Goal: Transaction & Acquisition: Purchase product/service

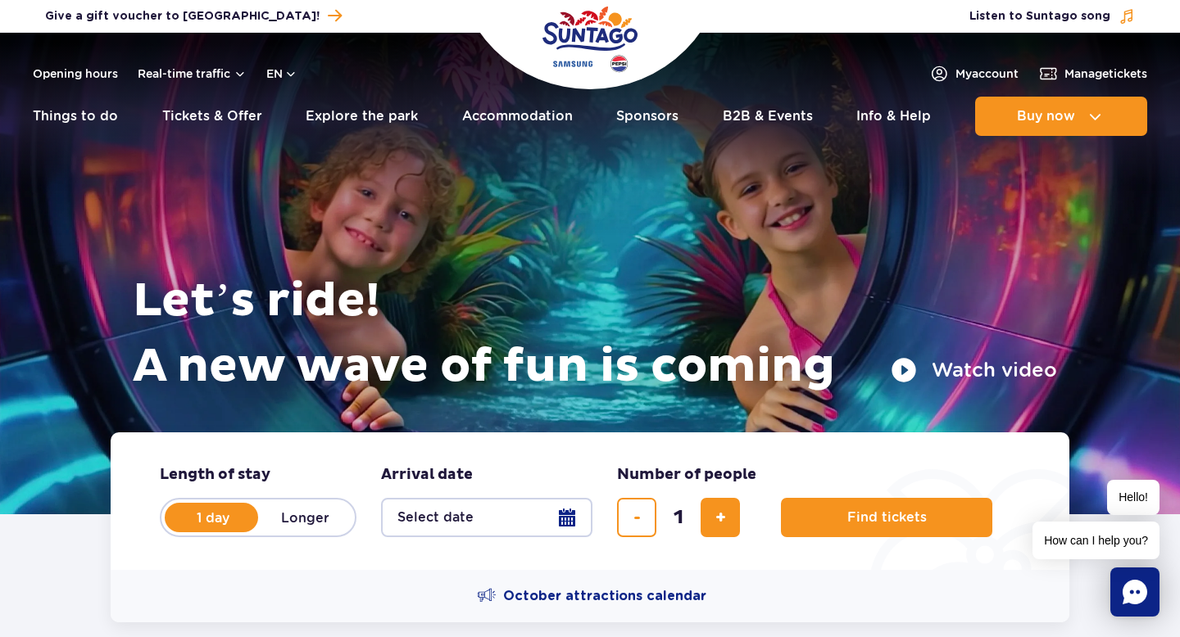
click at [278, 65] on div "Opening hours Real-time traffic en PL EN UA" at bounding box center [165, 74] width 265 height 20
click at [279, 66] on button "en" at bounding box center [281, 74] width 31 height 16
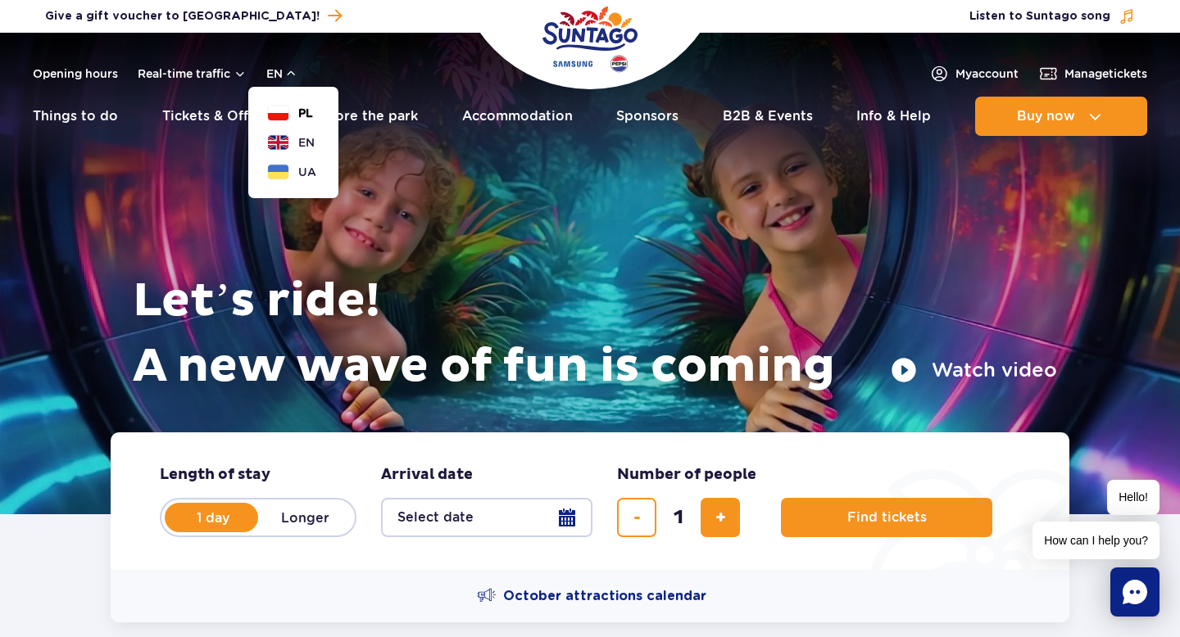
click at [296, 110] on button "PL" at bounding box center [290, 113] width 45 height 16
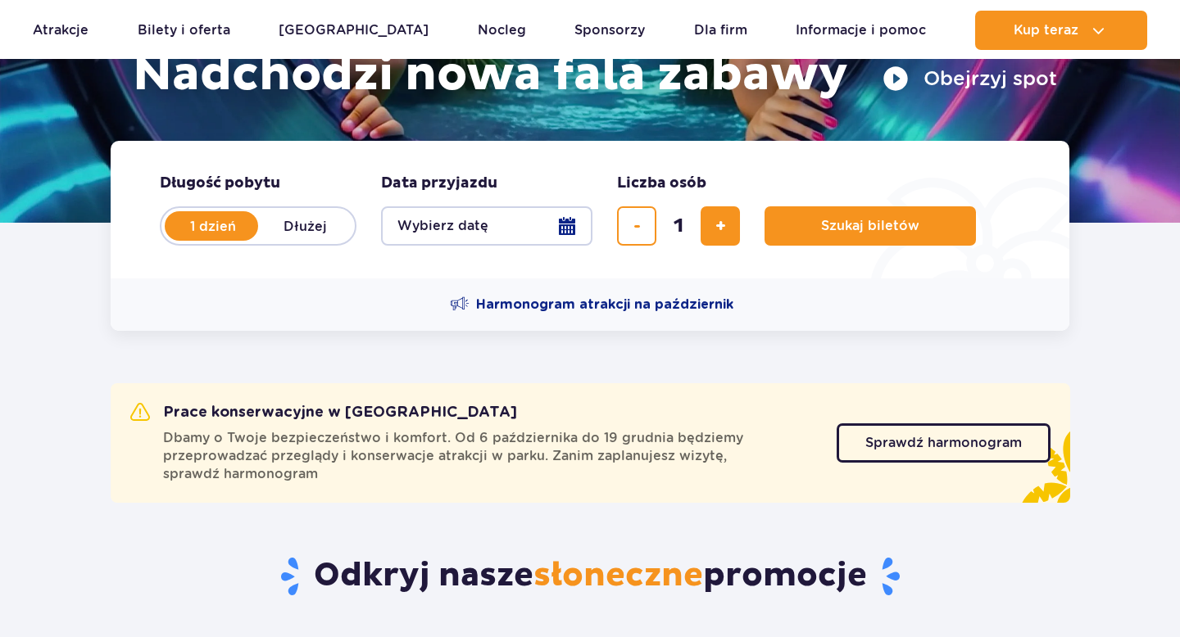
scroll to position [288, 0]
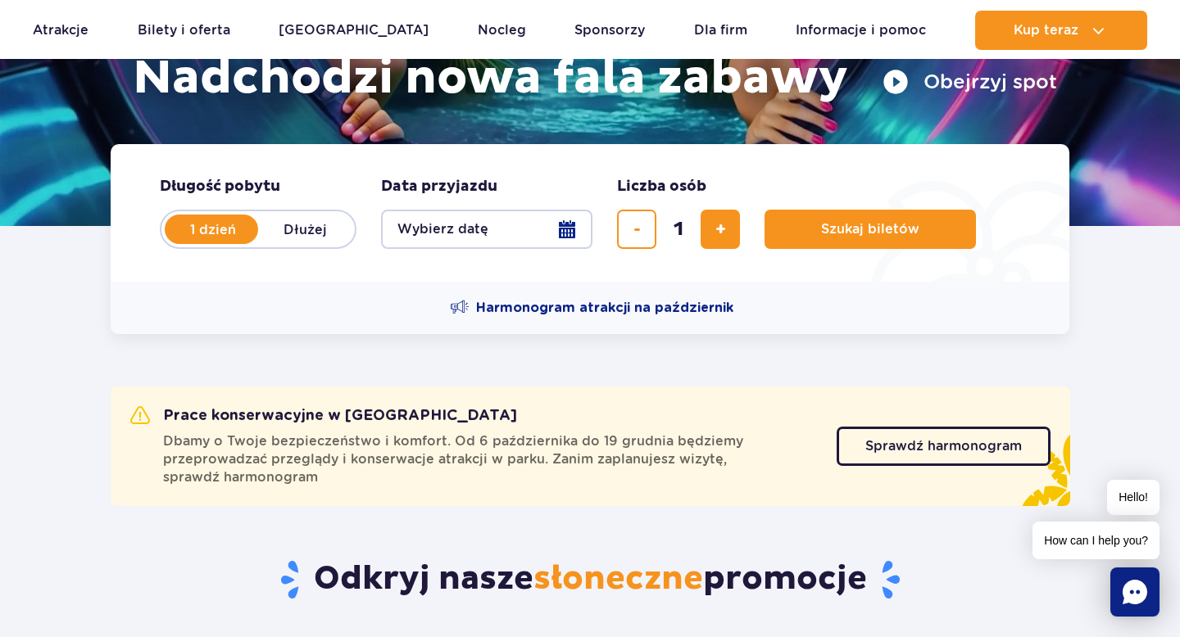
click at [463, 229] on button "Wybierz datę" at bounding box center [486, 229] width 211 height 39
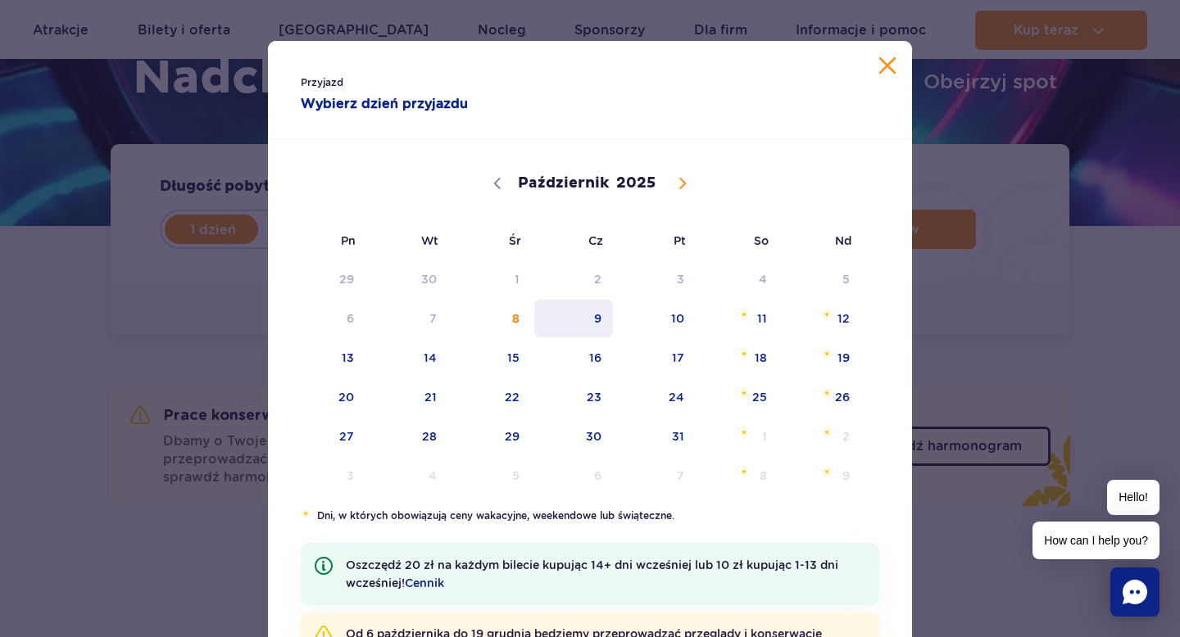
click at [596, 323] on span "9" at bounding box center [573, 319] width 83 height 38
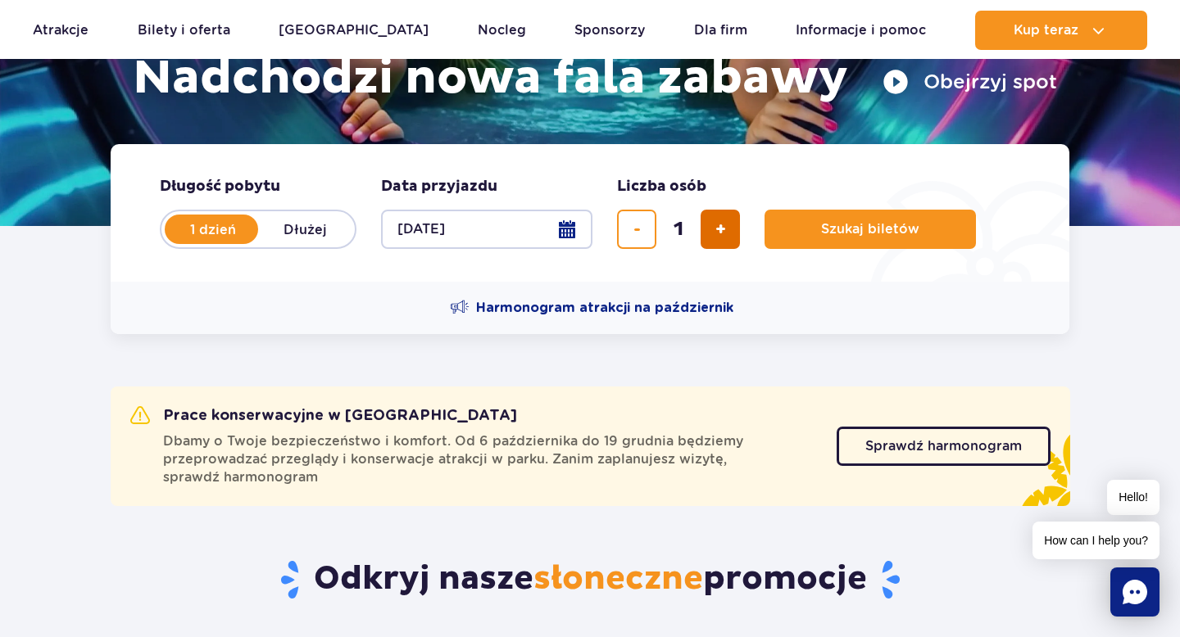
click at [713, 232] on button "dodaj bilet" at bounding box center [719, 229] width 39 height 39
type input "4"
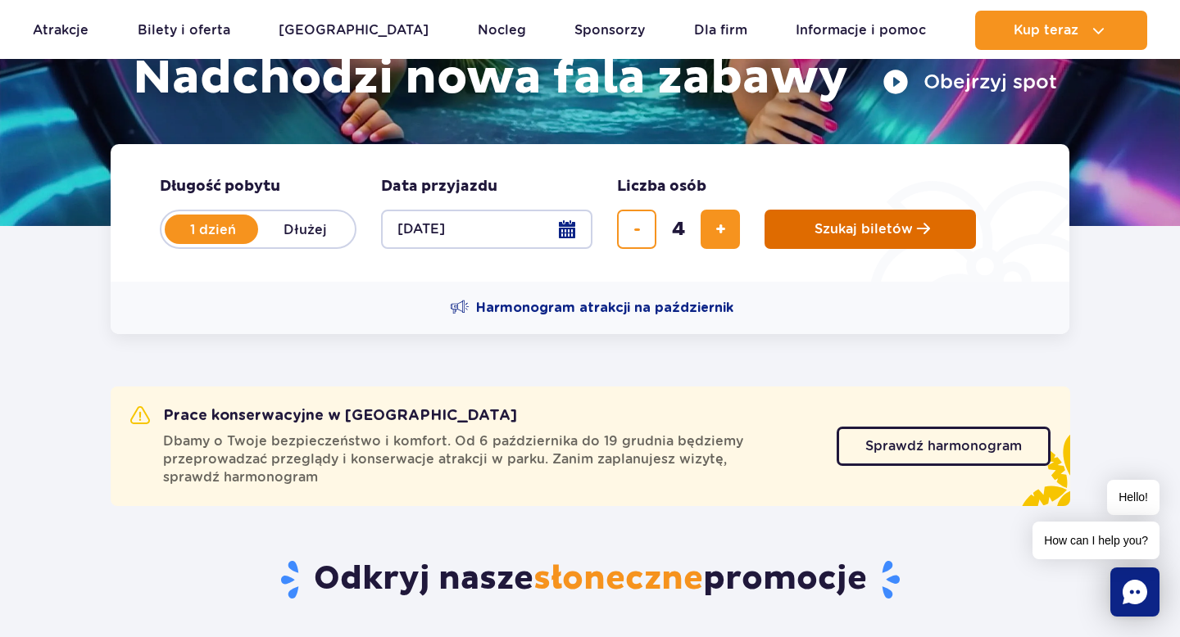
click at [828, 240] on button "Szukaj biletów" at bounding box center [869, 229] width 211 height 39
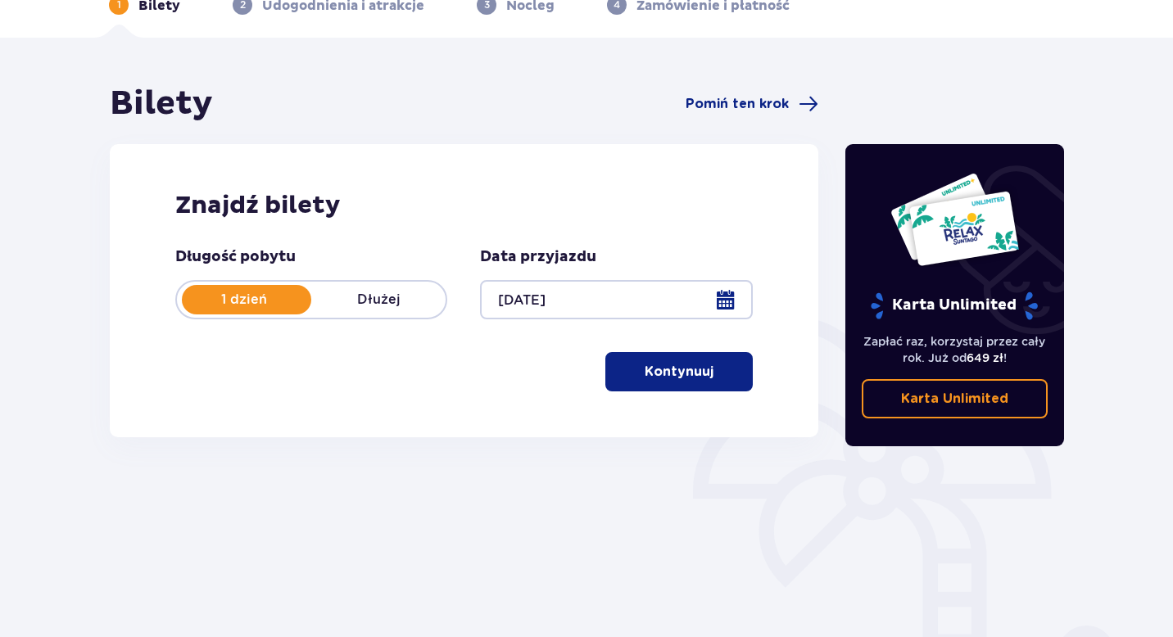
scroll to position [89, 0]
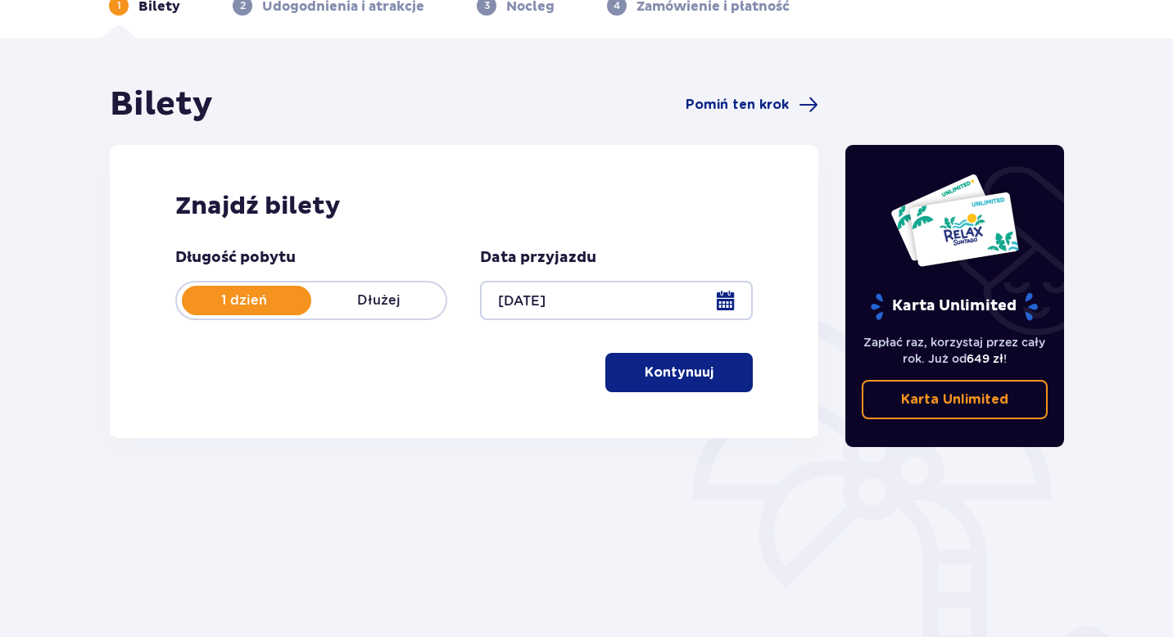
click at [688, 380] on p "Kontynuuj" at bounding box center [679, 373] width 69 height 18
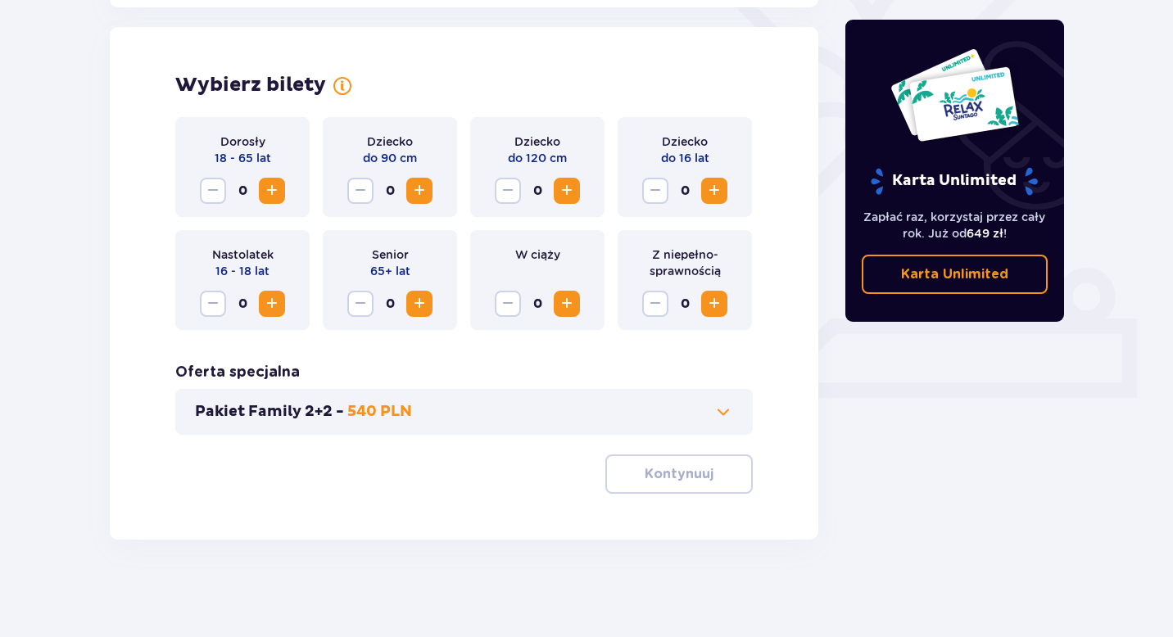
scroll to position [449, 0]
click at [282, 194] on button "Zwiększ" at bounding box center [272, 190] width 26 height 26
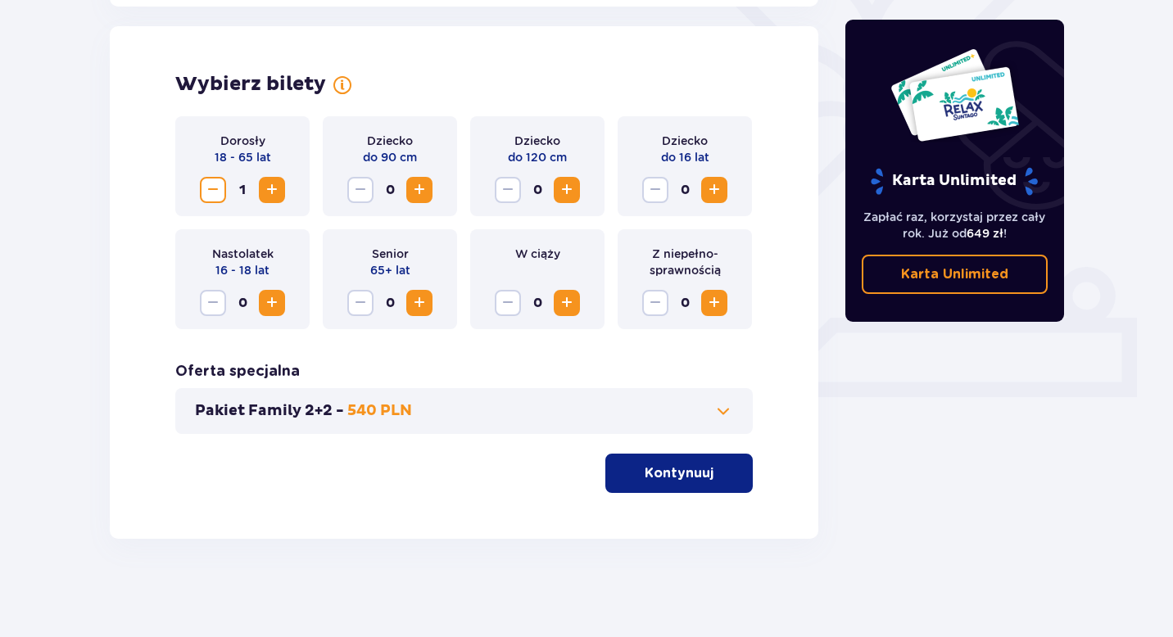
click at [282, 194] on button "Zwiększ" at bounding box center [272, 190] width 26 height 26
click at [693, 471] on p "Kontynuuj" at bounding box center [679, 473] width 69 height 18
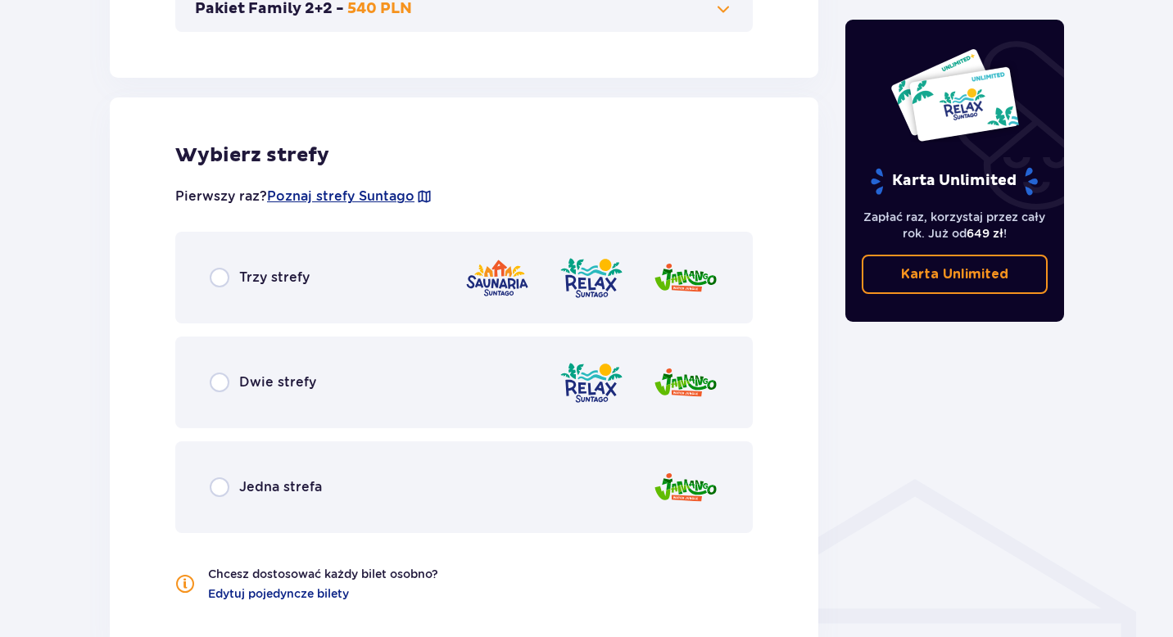
scroll to position [909, 0]
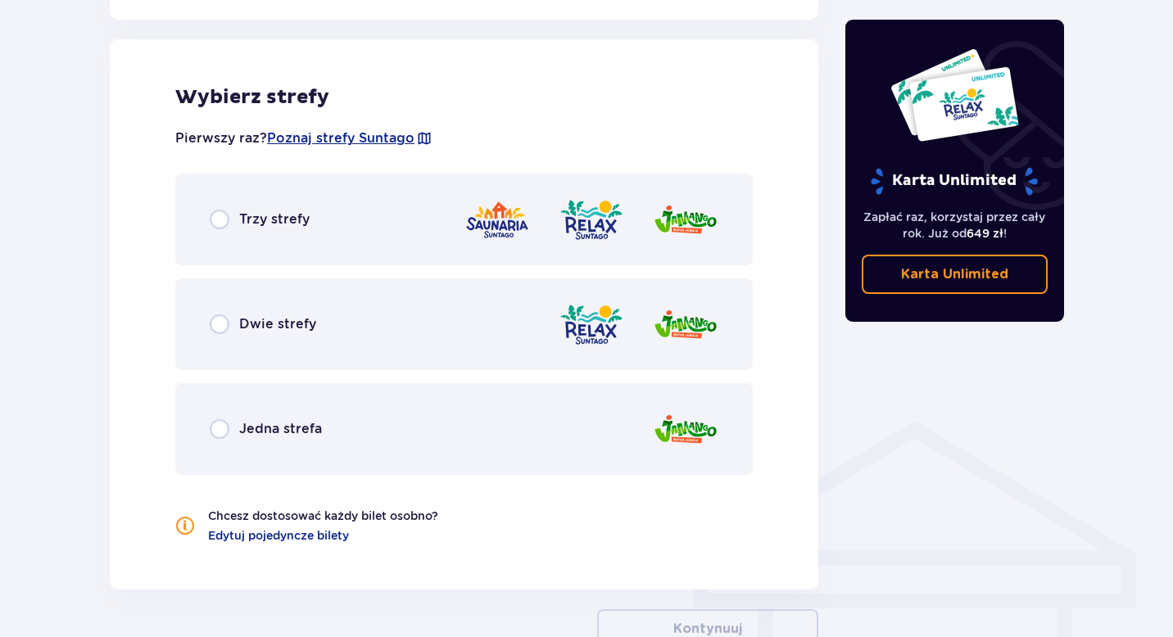
click at [229, 215] on input "radio" at bounding box center [220, 220] width 20 height 20
radio input "true"
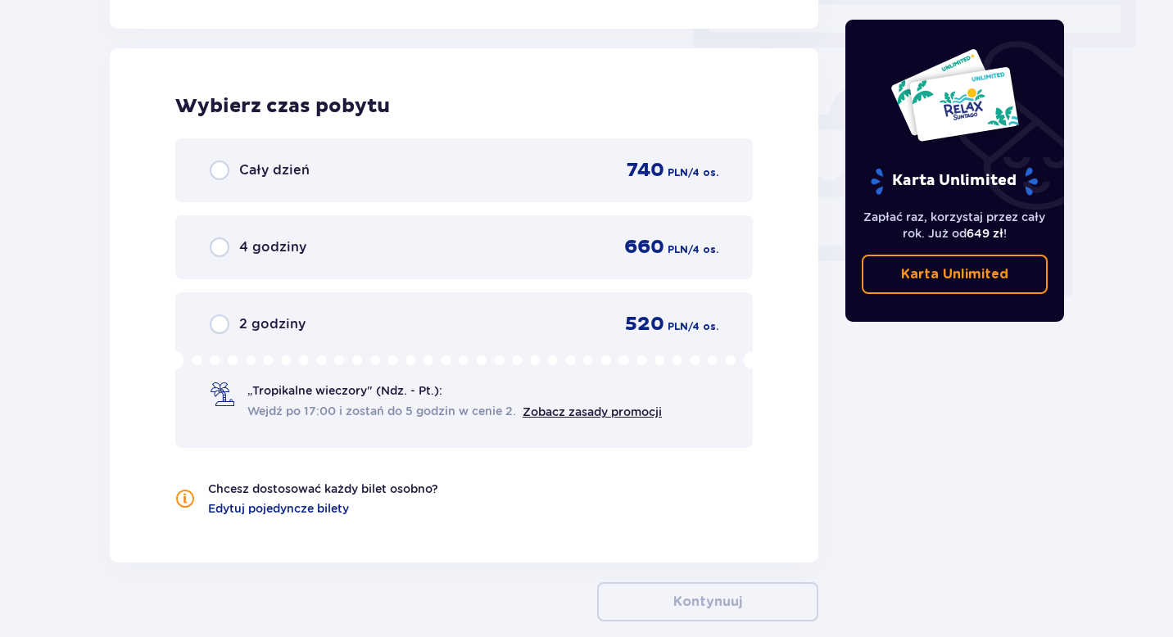
scroll to position [1468, 0]
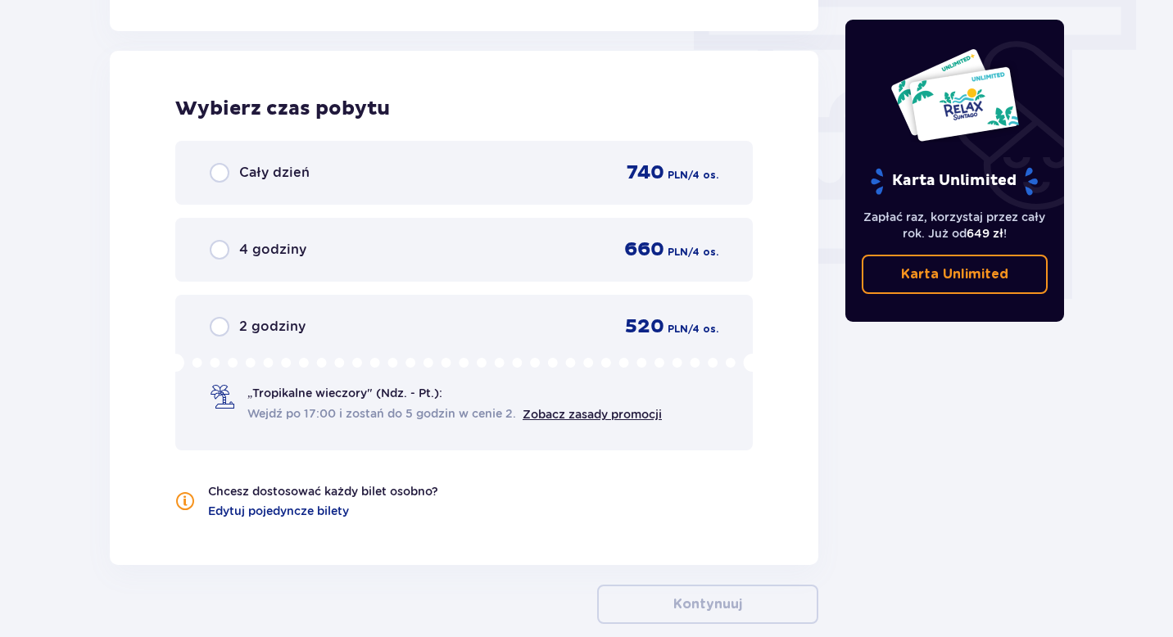
click at [190, 163] on div "Cały dzień 740 PLN / 4 os." at bounding box center [463, 173] width 577 height 64
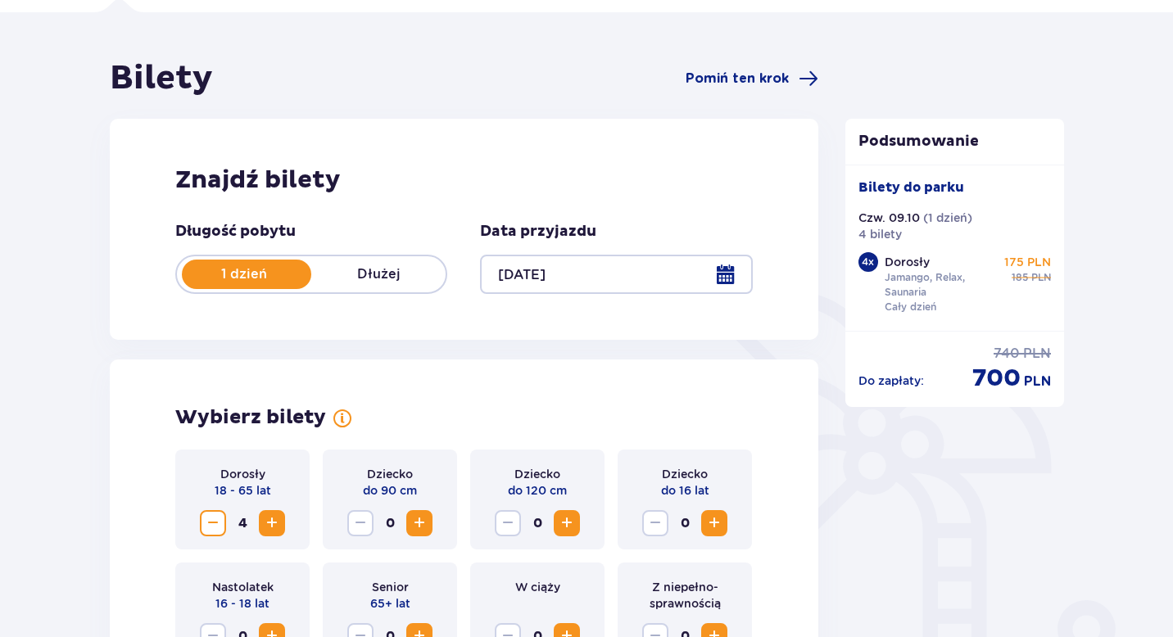
scroll to position [138, 0]
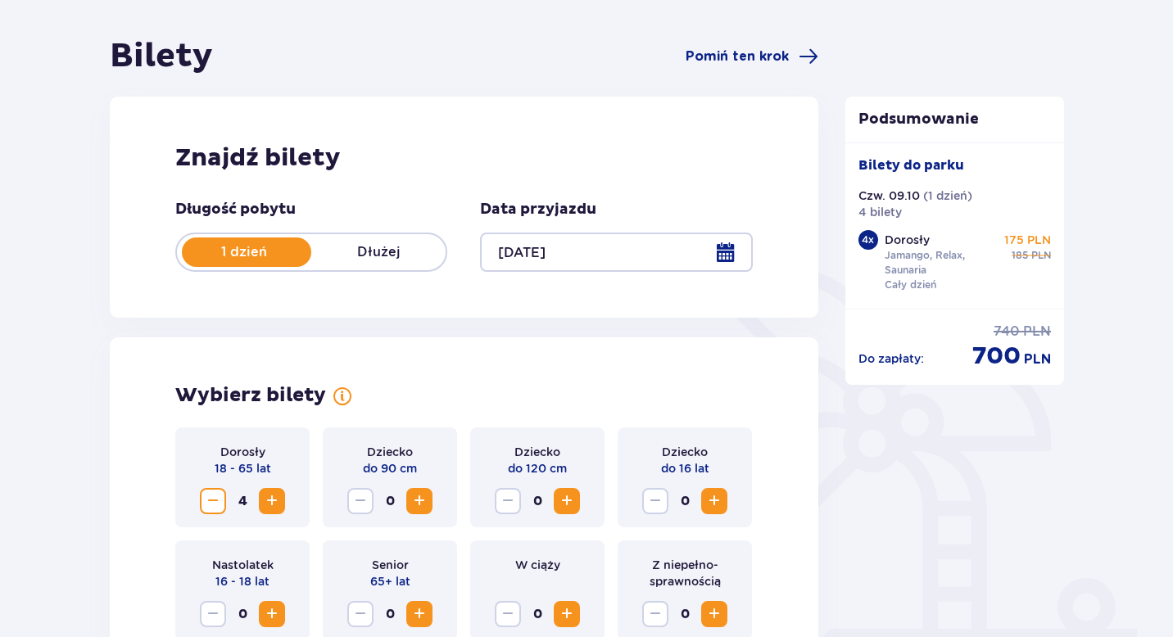
click at [562, 254] on div at bounding box center [616, 252] width 272 height 39
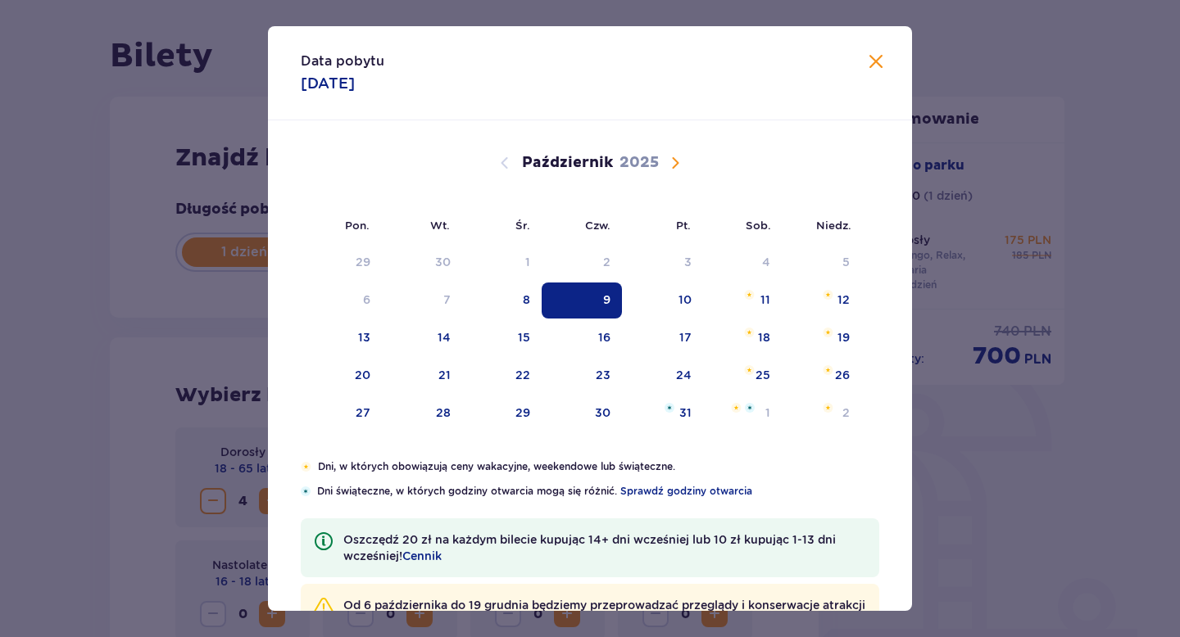
click at [877, 60] on span "Zamknij" at bounding box center [876, 62] width 20 height 20
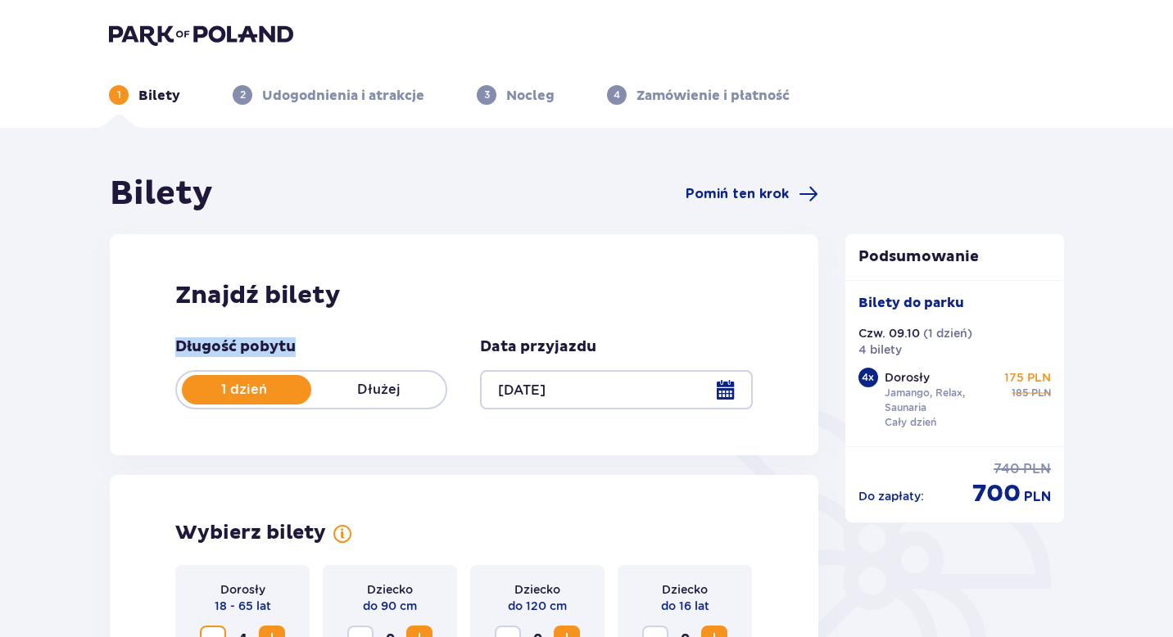
drag, startPoint x: 179, startPoint y: 347, endPoint x: 315, endPoint y: 341, distance: 136.1
click at [315, 341] on div "Długość pobytu 1 dzień Dłużej" at bounding box center [311, 373] width 272 height 72
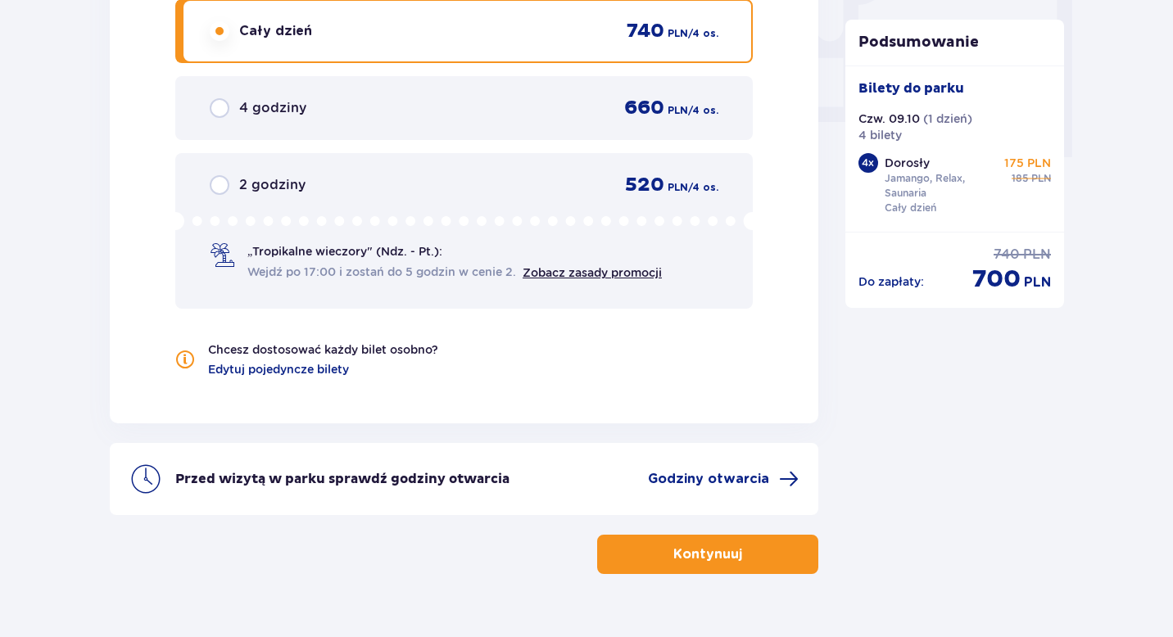
scroll to position [1645, 0]
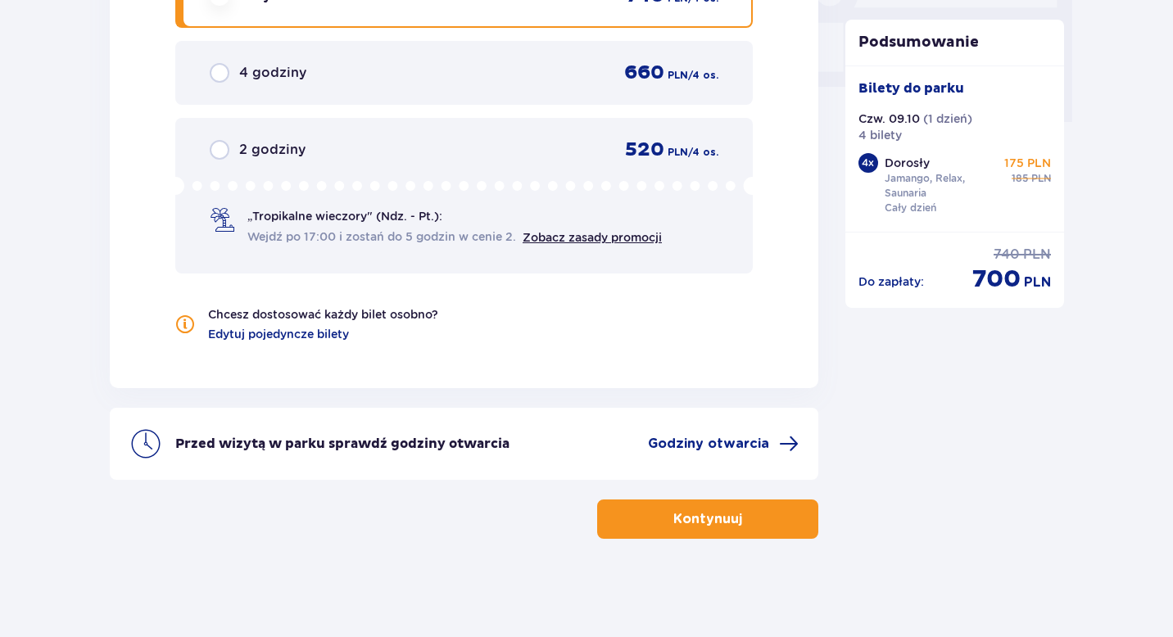
click at [728, 528] on button "Kontynuuj" at bounding box center [707, 519] width 221 height 39
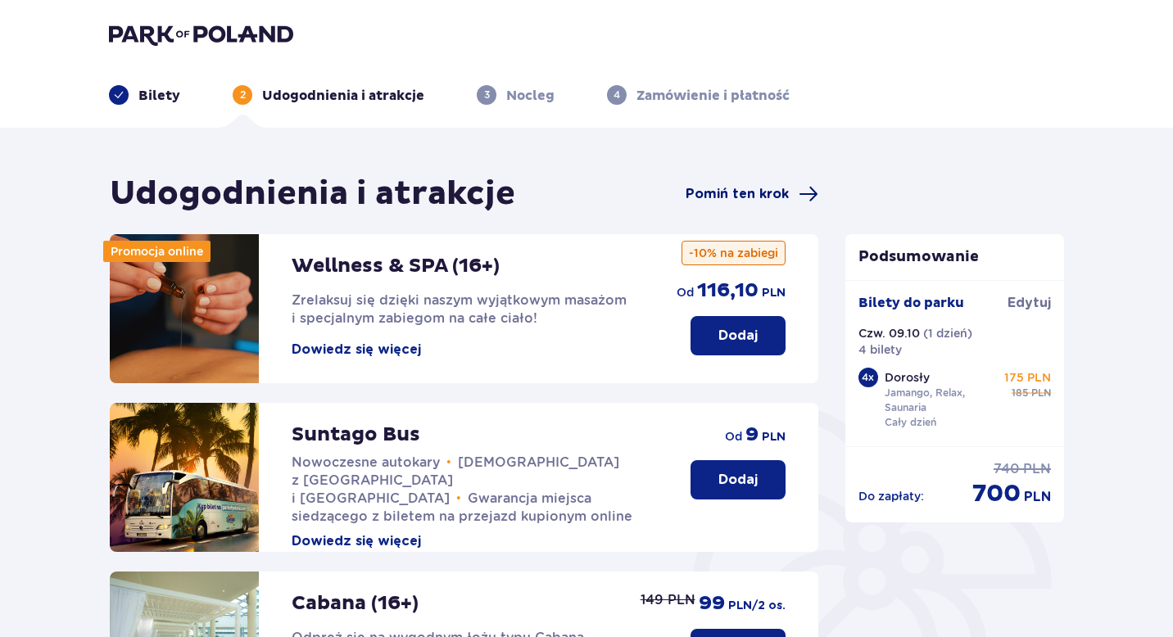
click at [747, 194] on span "Pomiń ten krok" at bounding box center [737, 194] width 103 height 18
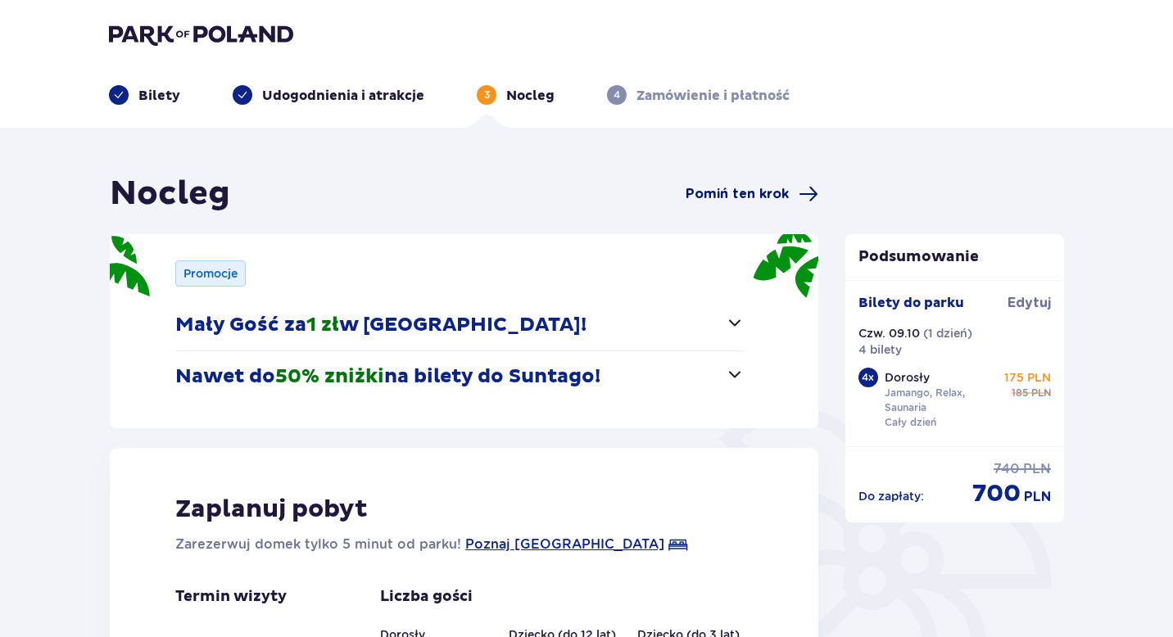
click at [754, 187] on span "Pomiń ten krok" at bounding box center [737, 194] width 103 height 18
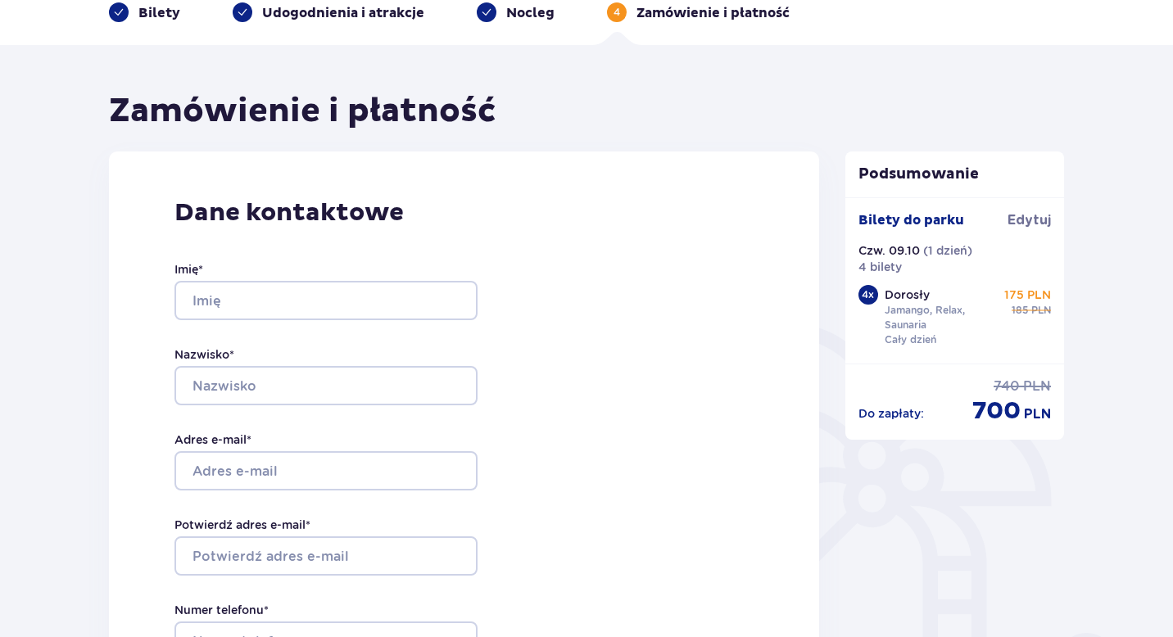
scroll to position [88, 0]
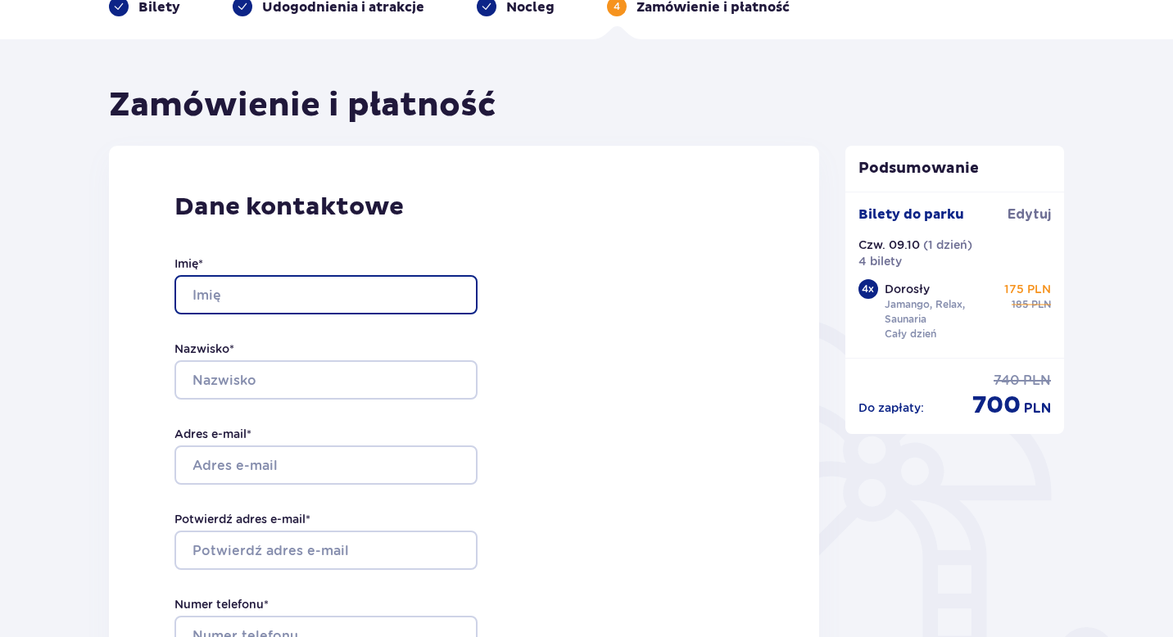
click at [315, 279] on input "Imię *" at bounding box center [325, 294] width 303 height 39
type input "Yuliia"
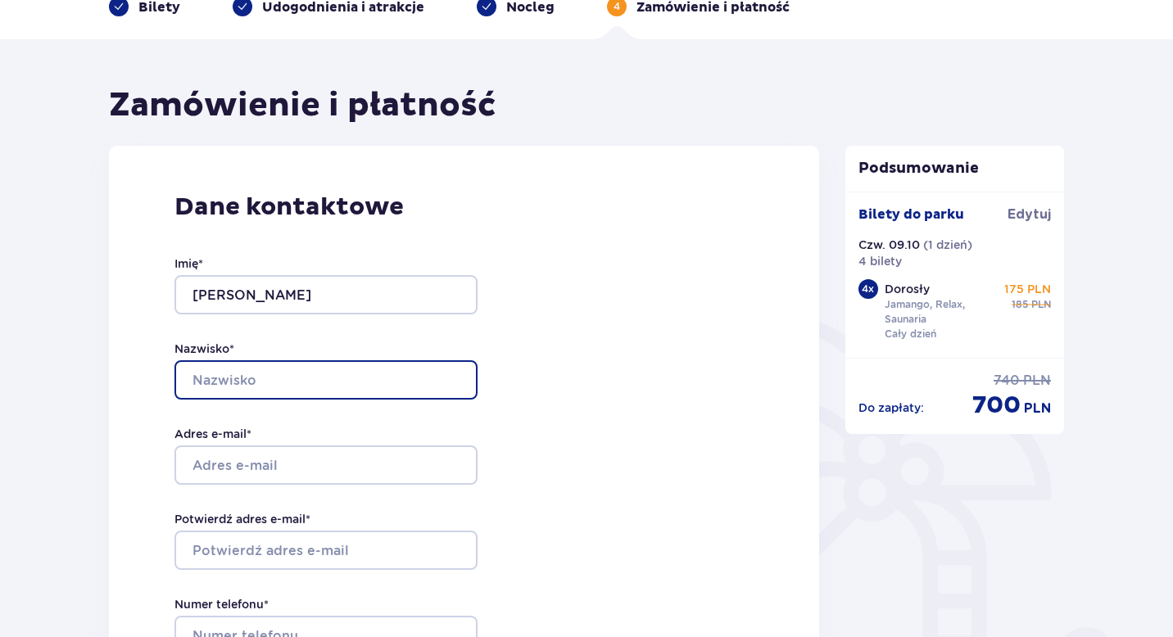
type input "Lemesh"
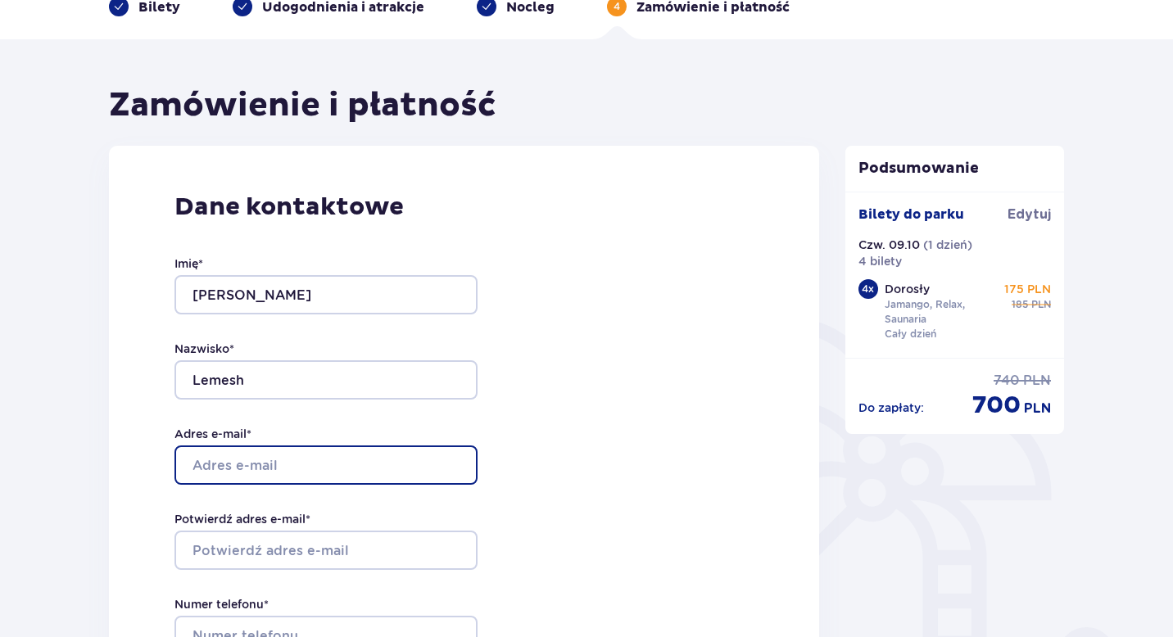
type input "[EMAIL_ADDRESS][DOMAIN_NAME]"
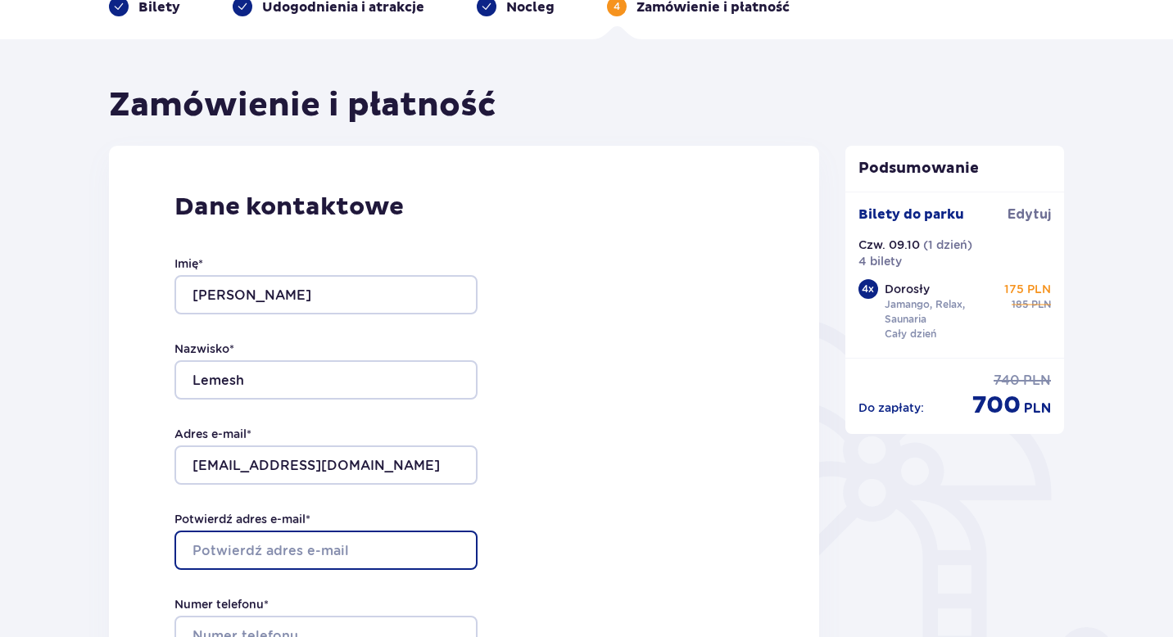
type input "[EMAIL_ADDRESS][DOMAIN_NAME]"
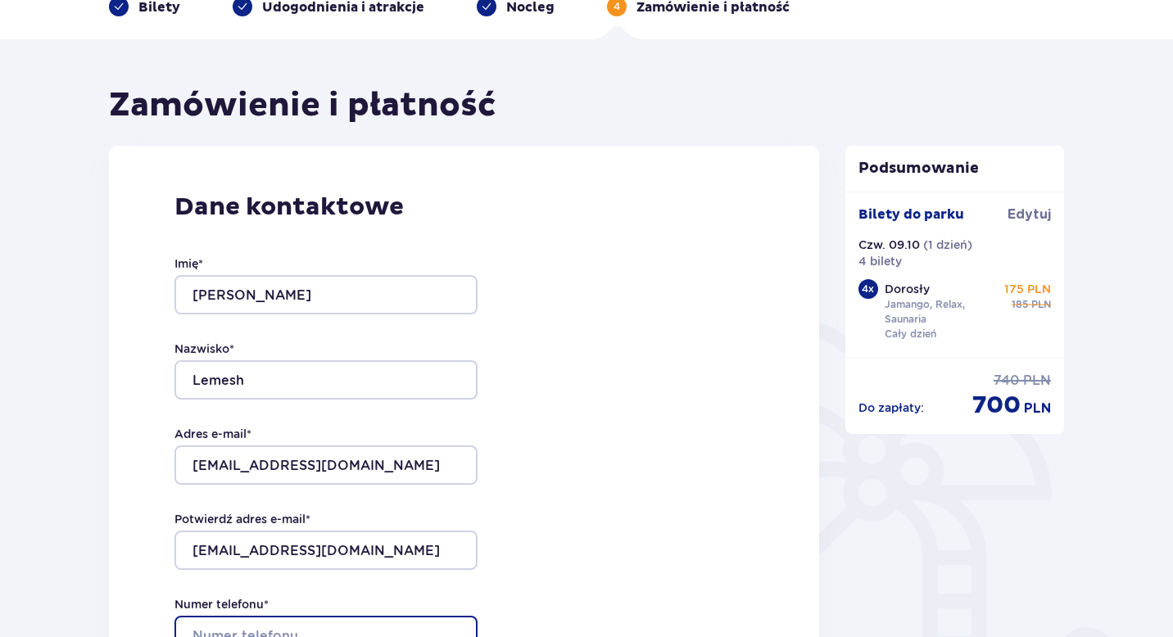
type input "537512405"
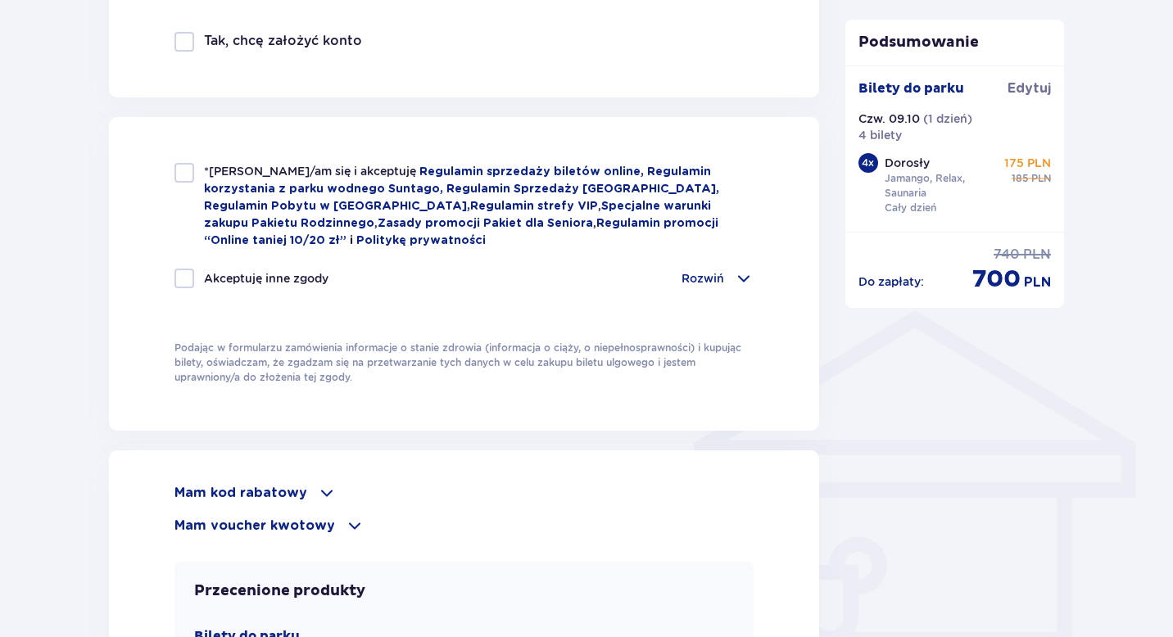
scroll to position [1014, 0]
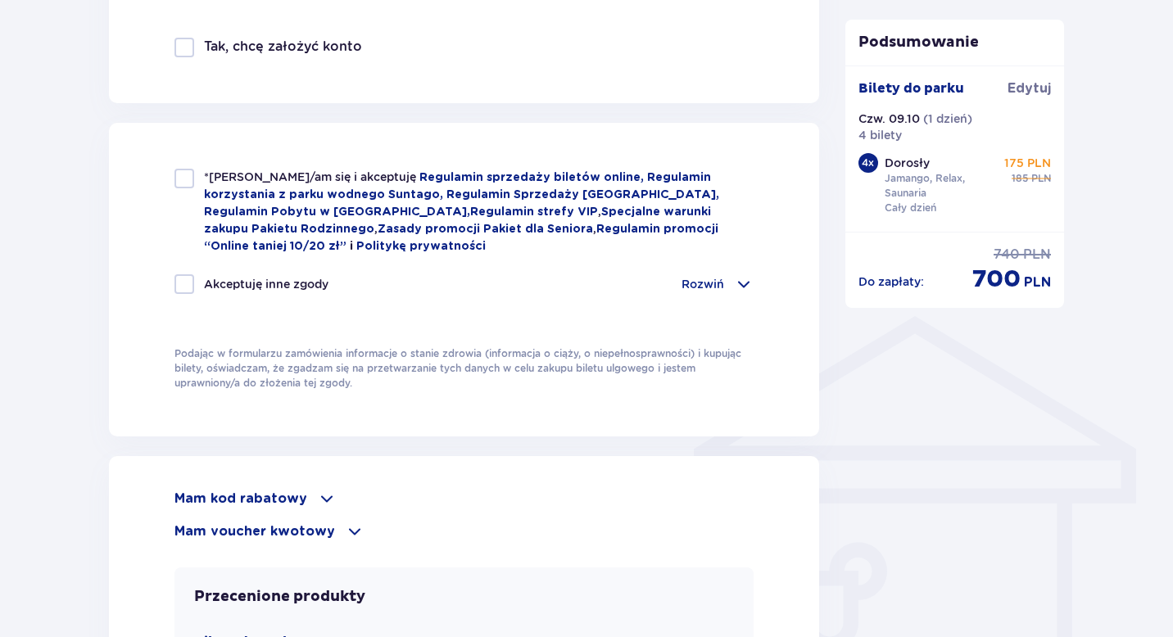
click at [192, 180] on div at bounding box center [184, 179] width 20 height 20
checkbox input "true"
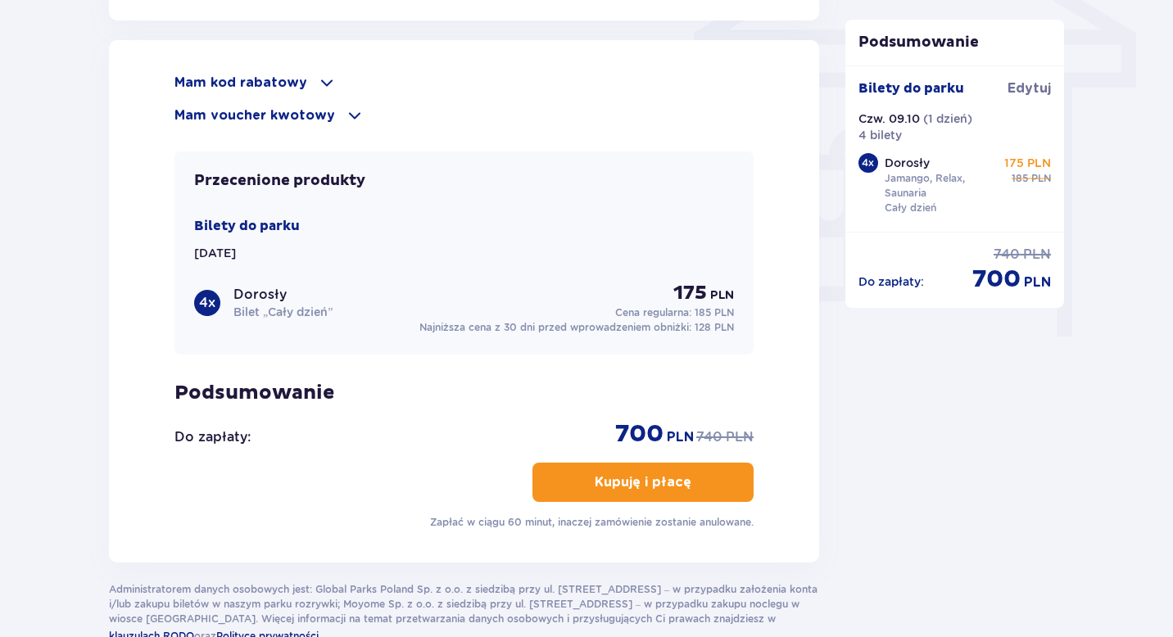
scroll to position [1435, 0]
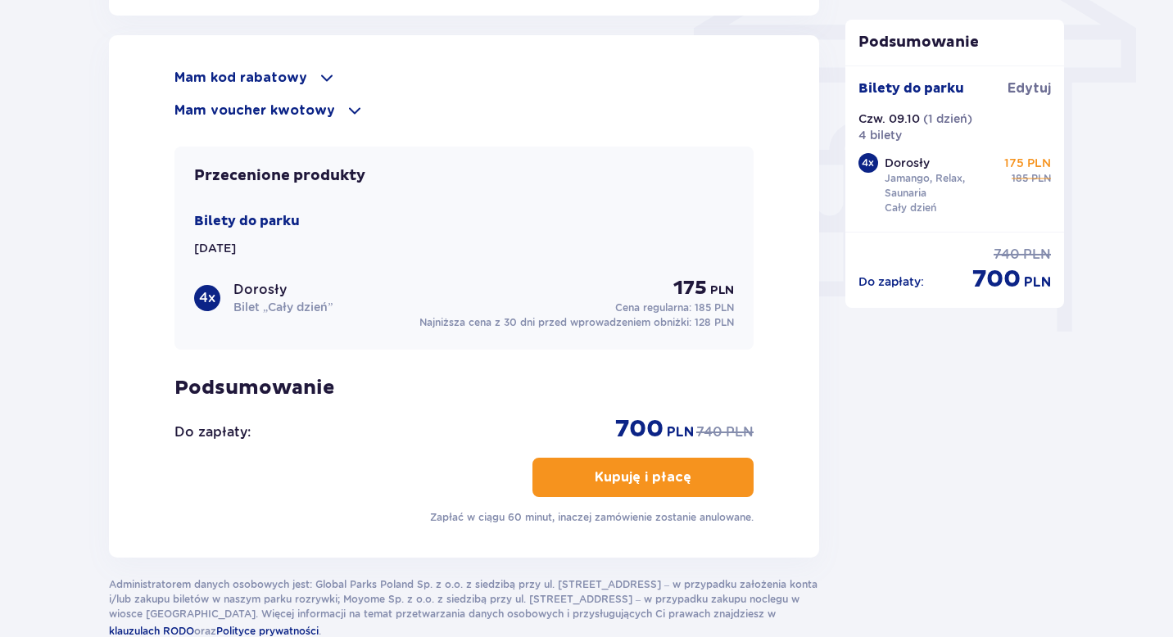
click at [647, 485] on p "Kupuję i płacę" at bounding box center [643, 478] width 97 height 18
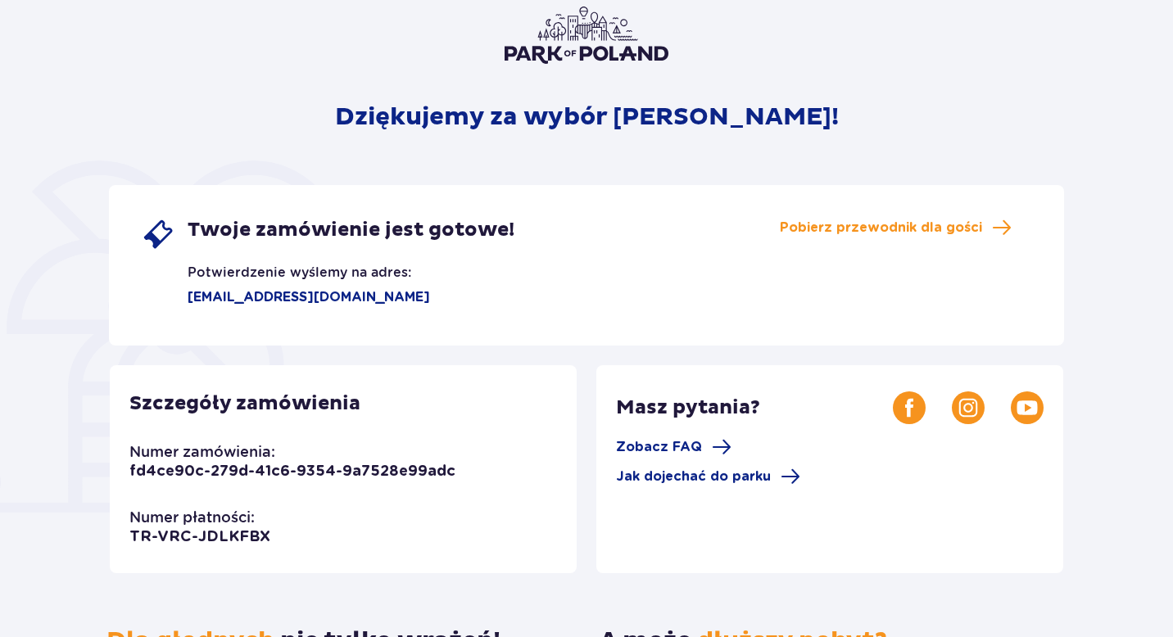
scroll to position [129, 0]
